Goal: Task Accomplishment & Management: Use online tool/utility

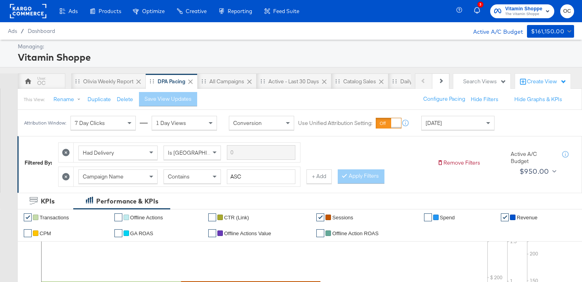
click at [29, 14] on rect at bounding box center [28, 11] width 36 height 14
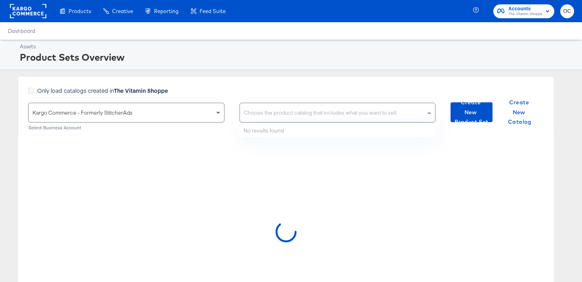
click at [264, 112] on div "Choose the product catalog that includes what you want to sell" at bounding box center [338, 112] width 196 height 19
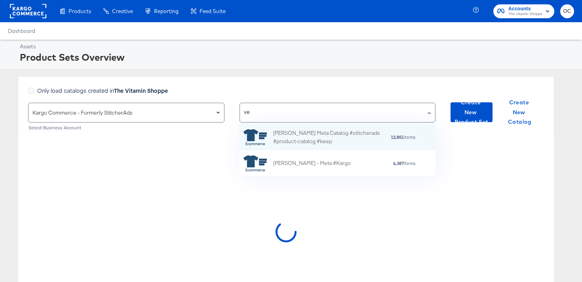
scroll to position [26, 196]
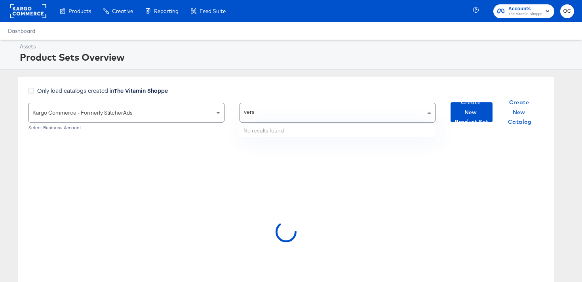
type input "versa"
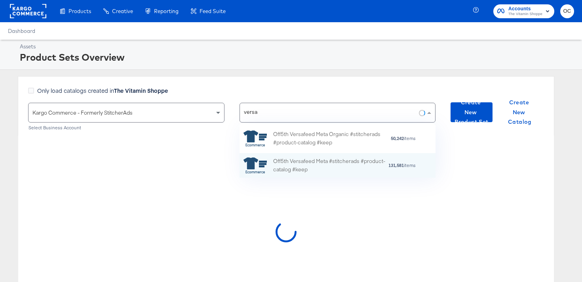
scroll to position [54, 196]
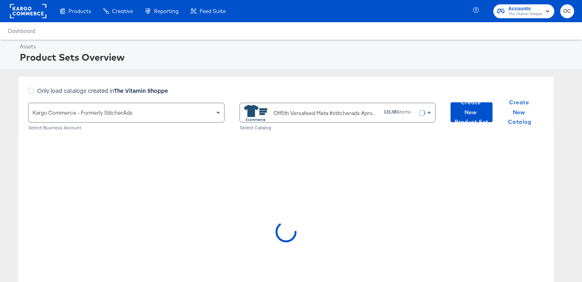
click at [285, 177] on div at bounding box center [286, 234] width 536 height 198
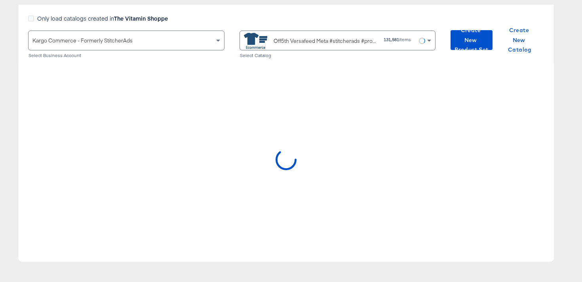
scroll to position [72, 0]
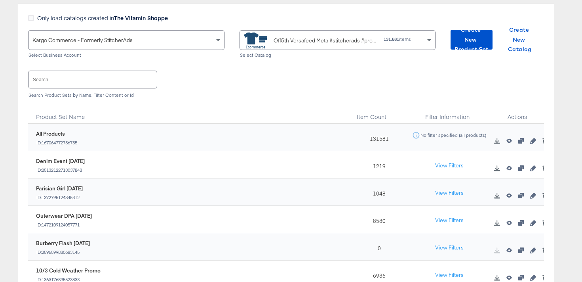
click at [70, 81] on input "text" at bounding box center [93, 79] width 128 height 17
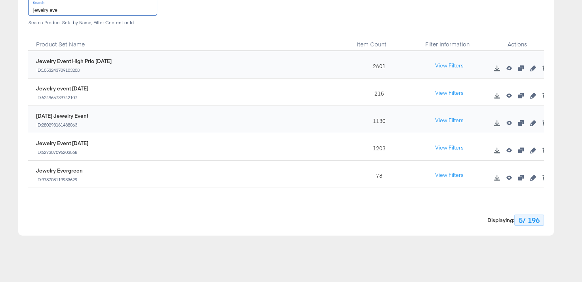
scroll to position [142, 0]
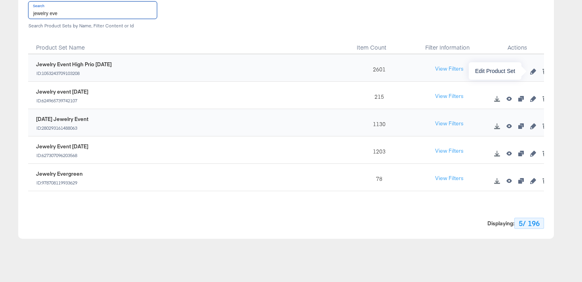
type input "jewelry eve"
click at [535, 69] on icon "button" at bounding box center [533, 72] width 6 height 6
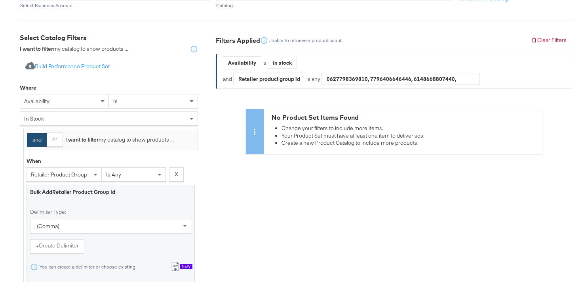
scroll to position [278, 0]
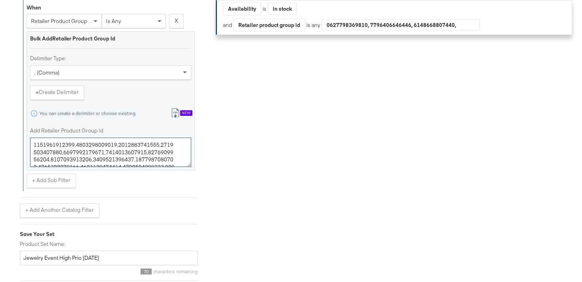
click at [98, 156] on textarea "Add Retailer Product Group Id" at bounding box center [110, 151] width 161 height 29
paste textarea "6780505,0400019154331,0400018069421,0400018046670,0400018020834,0400011072127,0…"
type textarea "0400016780505,0400019154331,0400018069421,0400018046670,0400018020834,040001107…"
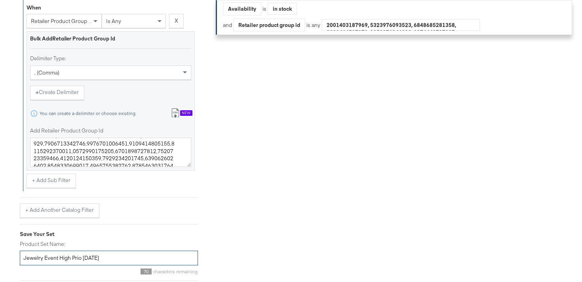
drag, startPoint x: 94, startPoint y: 259, endPoint x: 83, endPoint y: 258, distance: 10.7
click at [83, 258] on input "Jewelry Event High Prio SEPT25" at bounding box center [109, 257] width 178 height 15
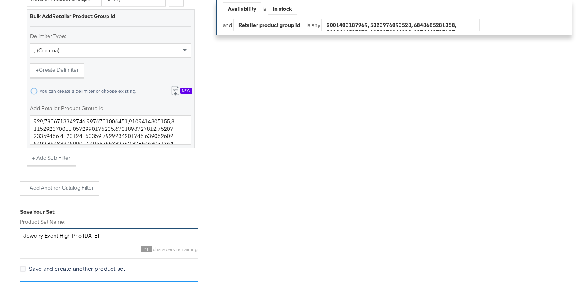
scroll to position [320, 0]
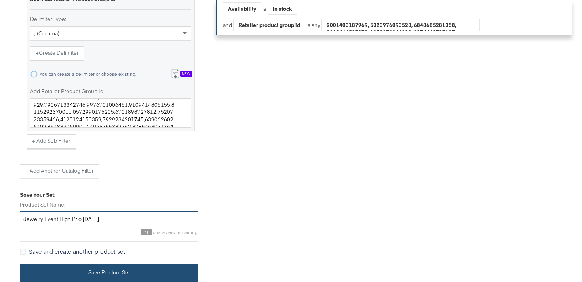
type input "Jewelry Event High Prio OCT25"
click at [107, 267] on button "Save Product Set" at bounding box center [109, 273] width 178 height 18
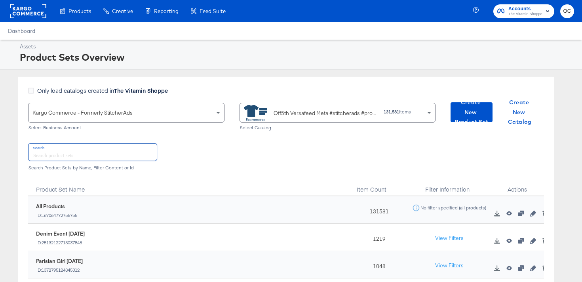
click at [135, 148] on input "text" at bounding box center [93, 151] width 128 height 17
type input "JEWELRY EVENT"
click at [449, 206] on button "View Filters" at bounding box center [450, 211] width 40 height 14
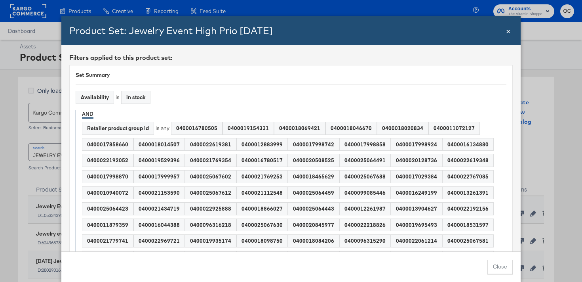
click at [313, 161] on div "0400020508525" at bounding box center [313, 160] width 51 height 12
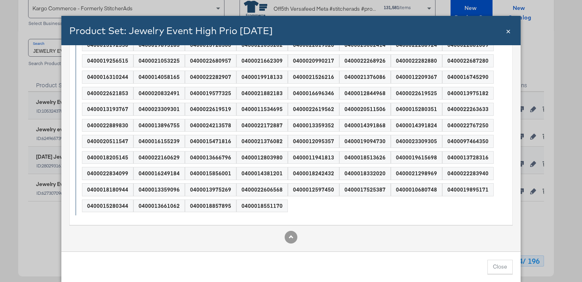
scroll to position [180, 0]
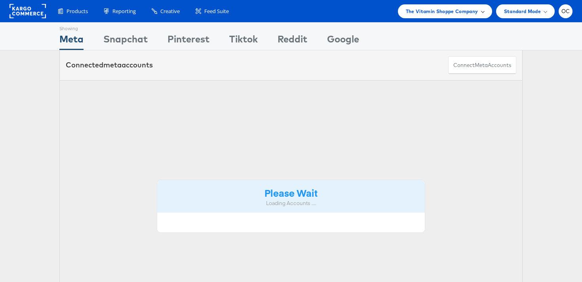
click at [461, 12] on span "The Vitamin Shoppe Company" at bounding box center [442, 11] width 72 height 8
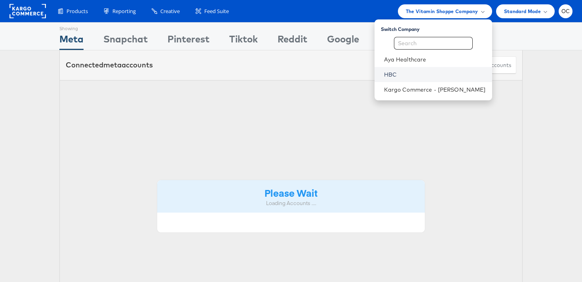
click at [415, 72] on link "HBC" at bounding box center [435, 75] width 102 height 8
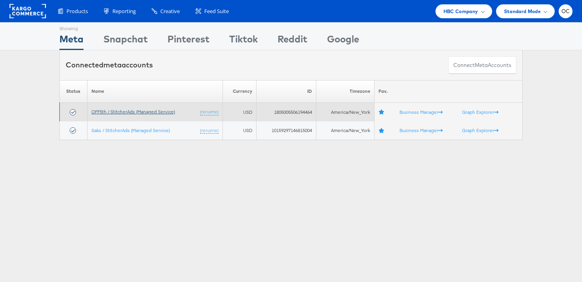
click at [123, 111] on link "OFF5th / StitcherAds (Managed Service)" at bounding box center [133, 112] width 84 height 6
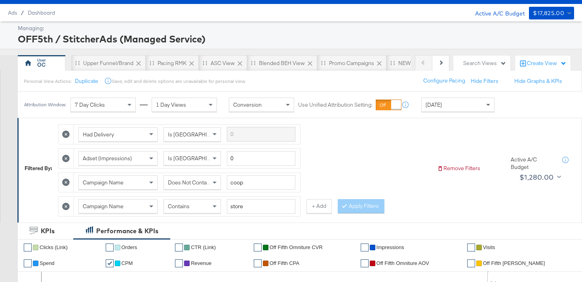
scroll to position [20, 0]
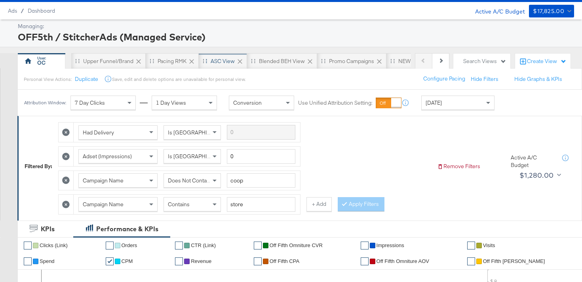
click at [211, 64] on div "ASC View" at bounding box center [223, 61] width 24 height 8
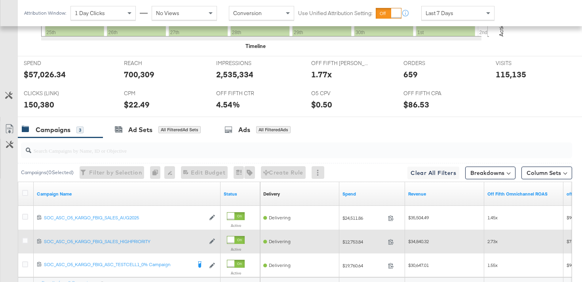
scroll to position [425, 0]
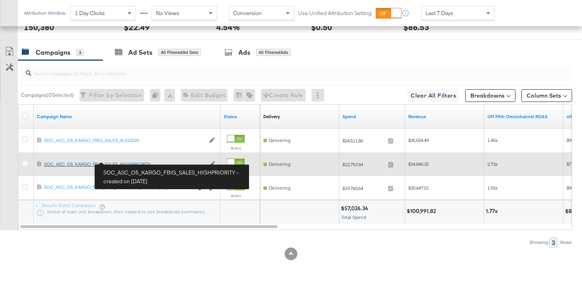
click at [103, 164] on div "SOC_ASC_O5_KARGO_FBIG_SALES_HIGHPRIORITY SOC_ASC_O5_KARGO_FBIG_SALES_HIGHPRIORI…" at bounding box center [124, 164] width 161 height 6
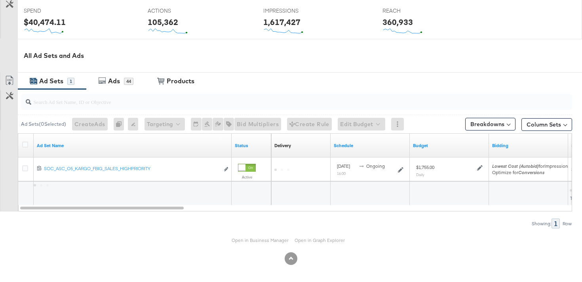
scroll to position [324, 0]
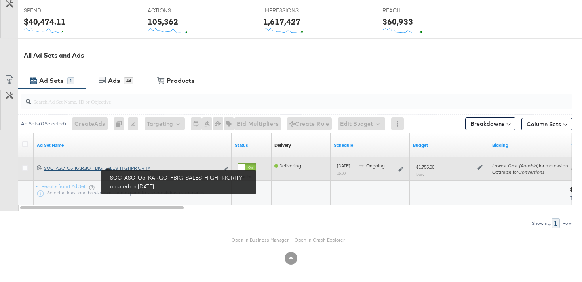
click at [131, 166] on div "SOC_ASC_O5_KARGO_FBIG_SALES_HIGHPRIORITY SOC_ASC_O5_KARGO_FBIG_SALES_HIGHPRIORI…" at bounding box center [131, 168] width 175 height 6
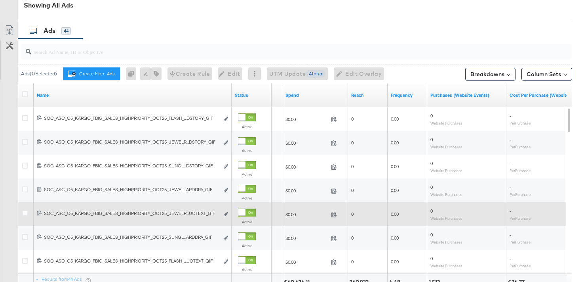
scroll to position [389, 0]
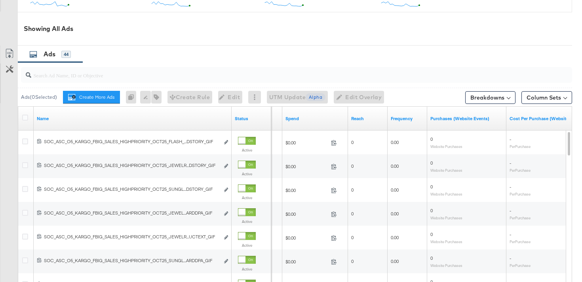
click at [135, 76] on input "search" at bounding box center [277, 71] width 492 height 15
type input "c"
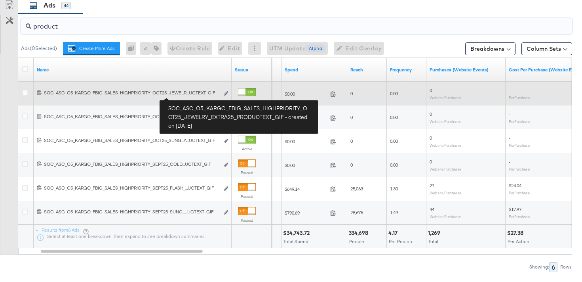
scroll to position [424, 0]
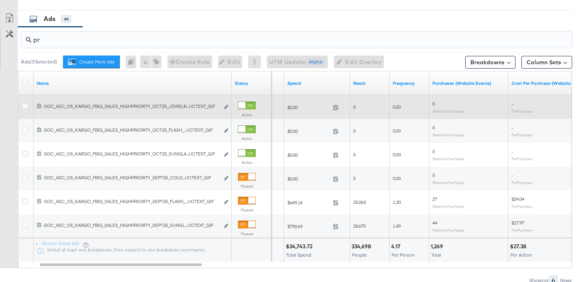
type input "p"
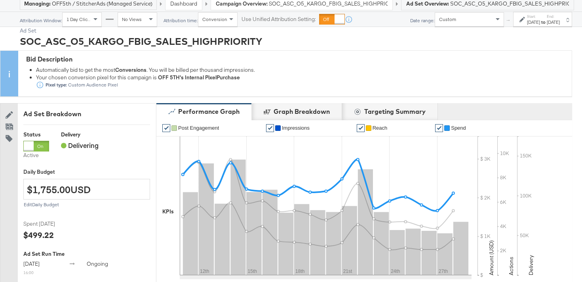
scroll to position [0, 0]
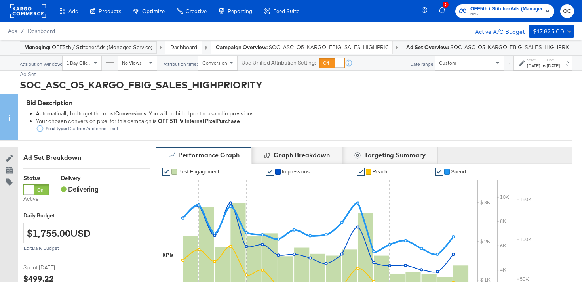
type input "jewelry_extra25"
click at [527, 62] on label "Start:" at bounding box center [533, 59] width 13 height 5
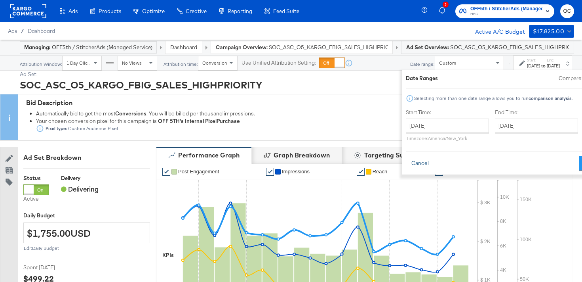
click at [406, 160] on button "Cancel" at bounding box center [420, 163] width 29 height 14
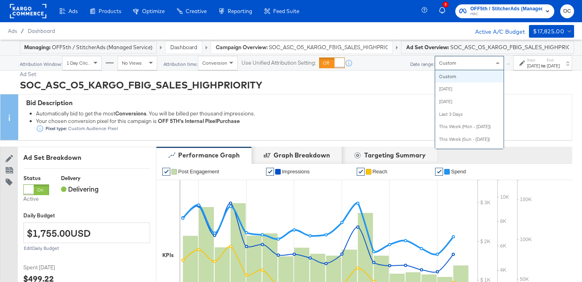
click at [435, 62] on div "Custom" at bounding box center [469, 62] width 69 height 13
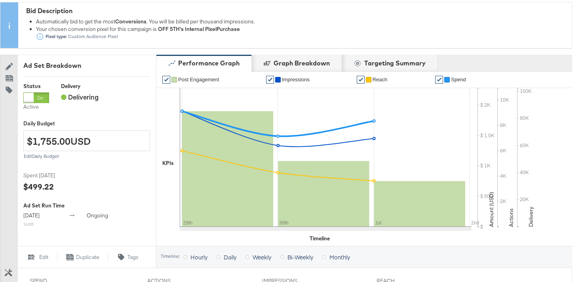
scroll to position [2, 0]
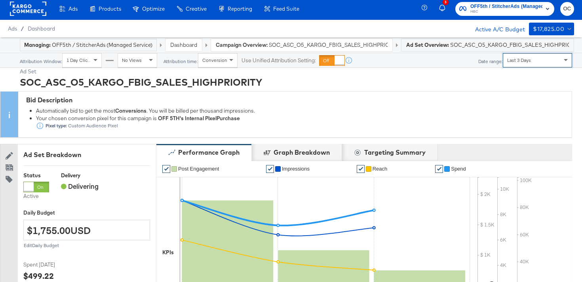
click at [509, 60] on span "Last 3 Days" at bounding box center [508, 60] width 10 height 6
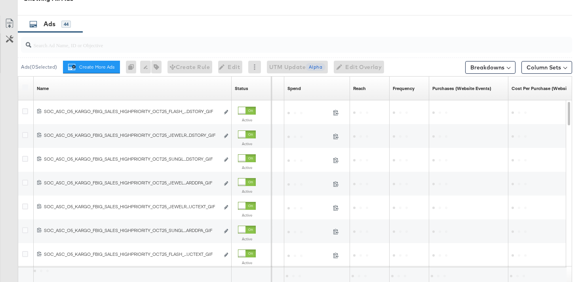
scroll to position [379, 0]
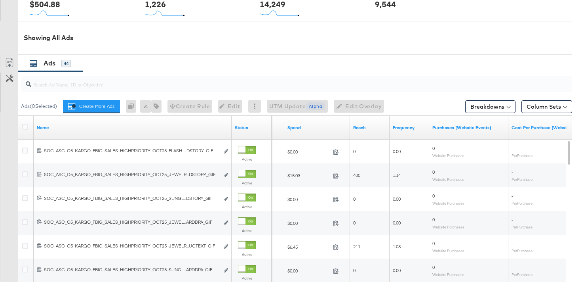
click at [250, 90] on div at bounding box center [296, 84] width 551 height 16
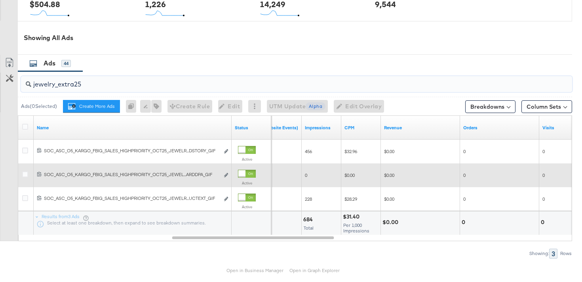
scroll to position [379, 0]
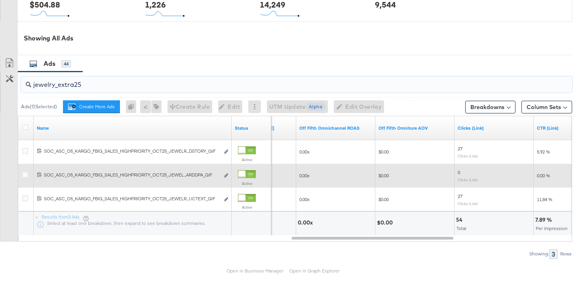
type input "jewelry_extra25"
